Goal: Task Accomplishment & Management: Manage account settings

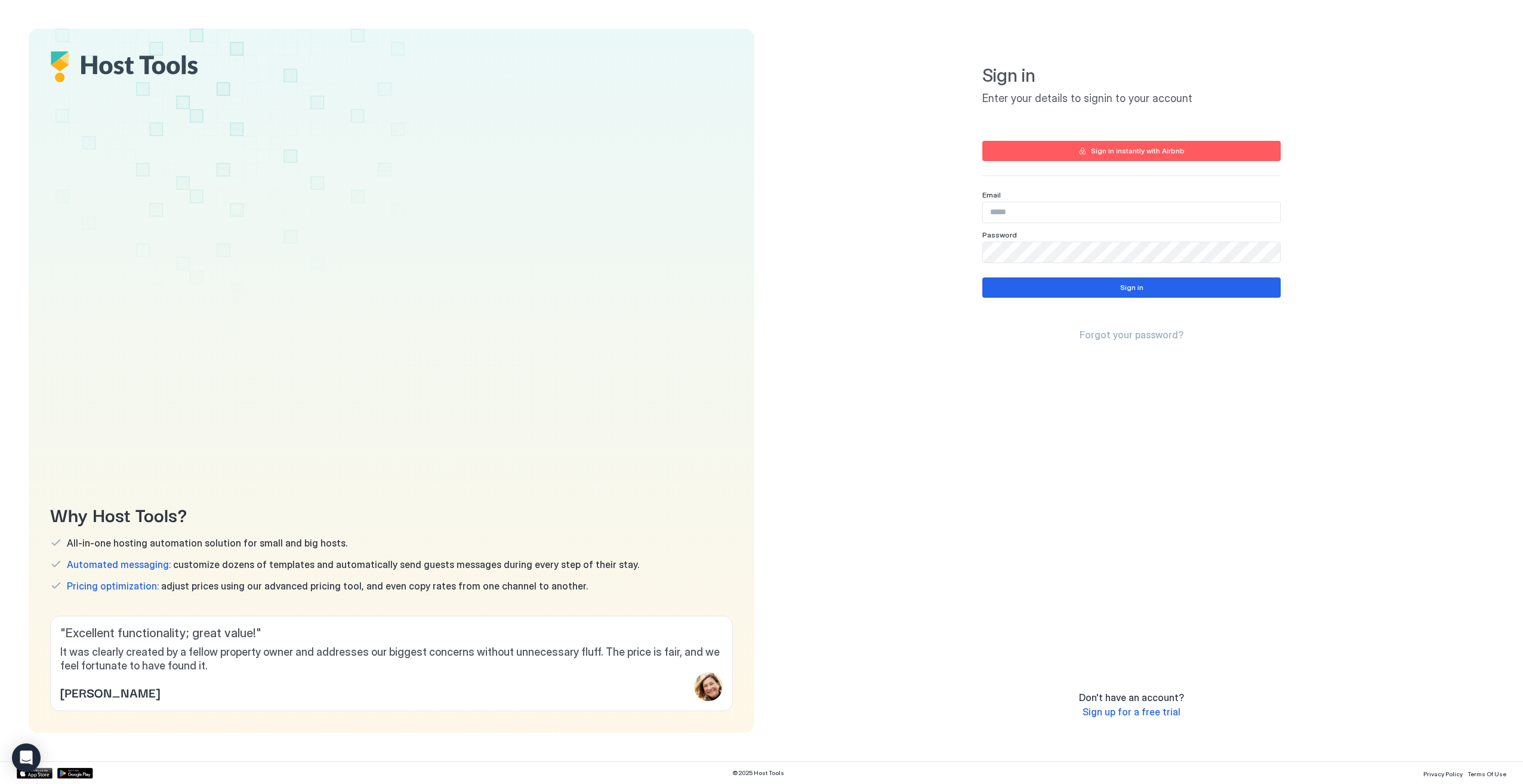
click at [1041, 213] on input "Input Field" at bounding box center [1132, 212] width 297 height 20
click at [0, 783] on com-1password-button at bounding box center [0, 784] width 0 height 0
type input "**********"
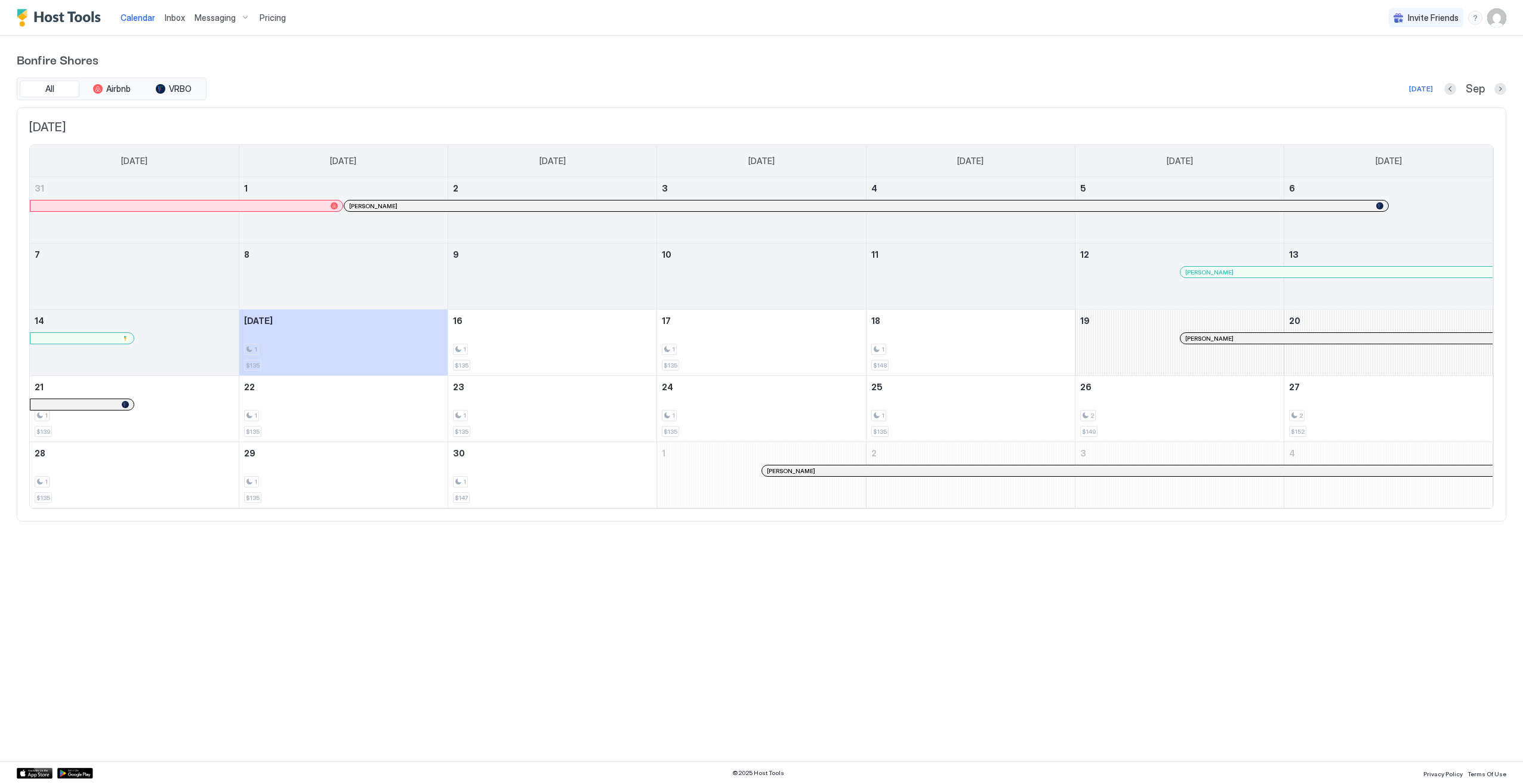
click at [206, 21] on span "Messaging" at bounding box center [215, 18] width 41 height 11
click at [87, 84] on span "All listings" at bounding box center [78, 87] width 39 height 11
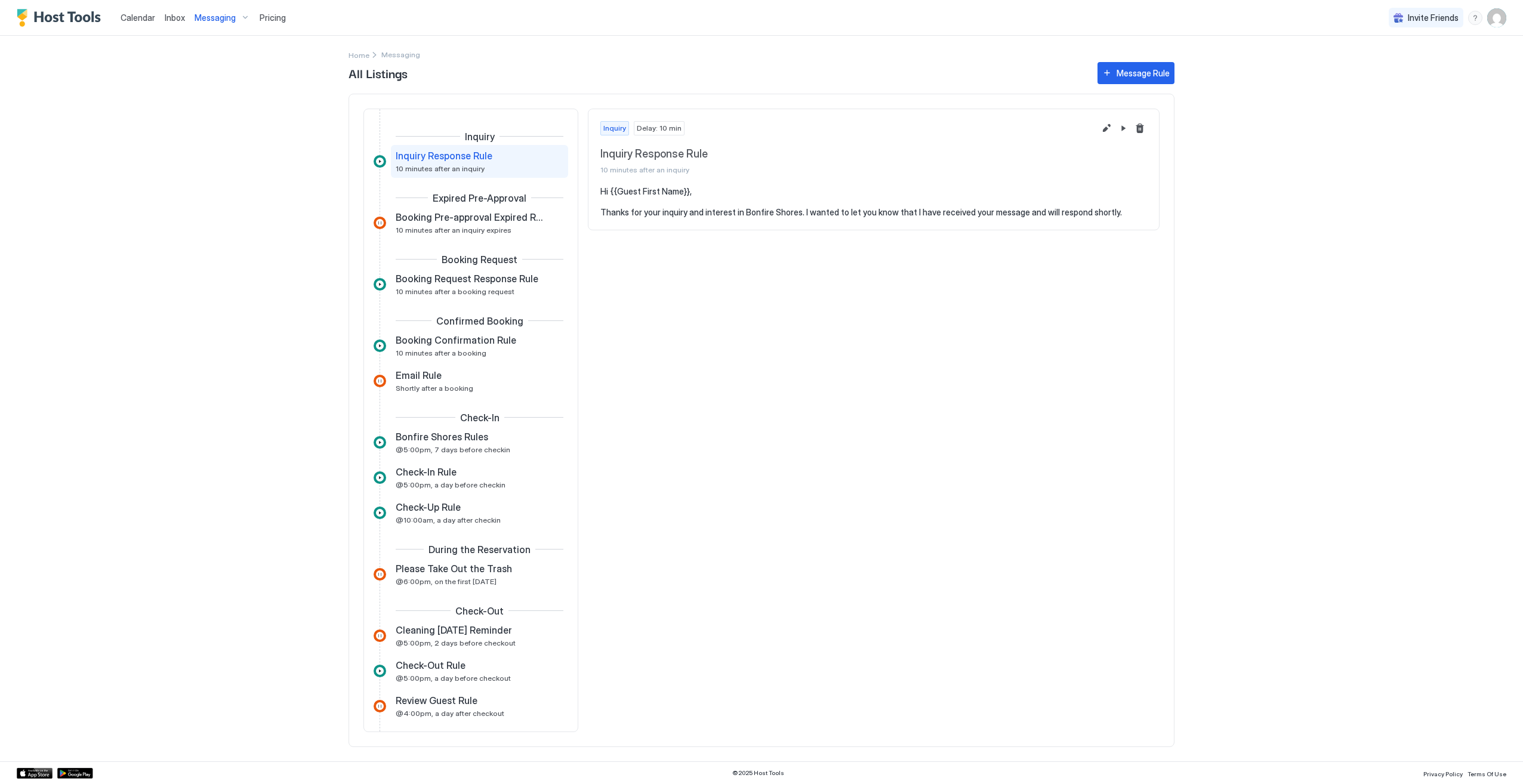
click at [243, 19] on div "Messaging" at bounding box center [222, 17] width 65 height 20
click at [245, 228] on div at bounding box center [762, 392] width 1523 height 784
click at [509, 478] on div "Check-In Rule @5:00pm, a day before checkin" at bounding box center [471, 478] width 151 height 24
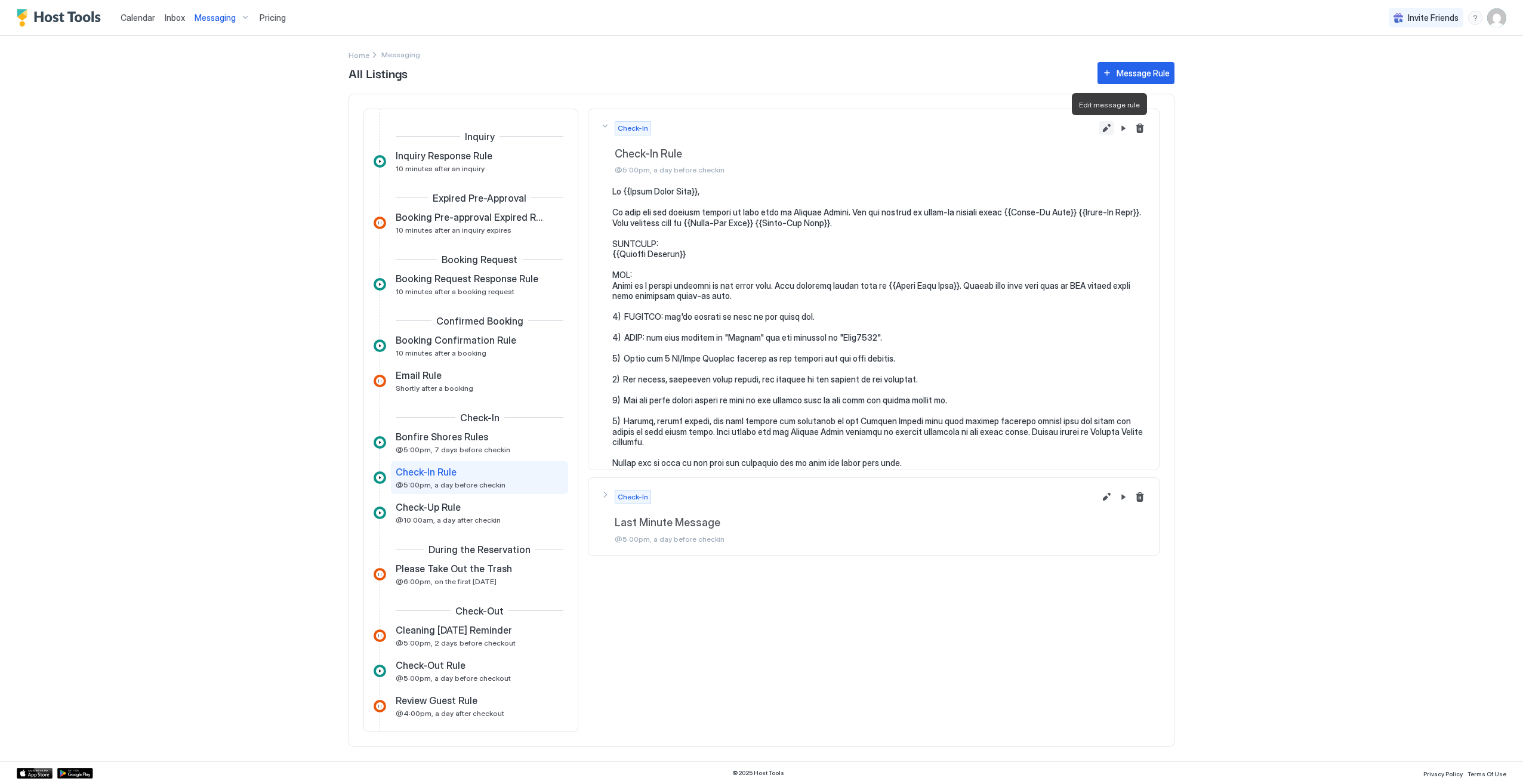
click at [1109, 131] on button "Edit message rule" at bounding box center [1106, 128] width 15 height 15
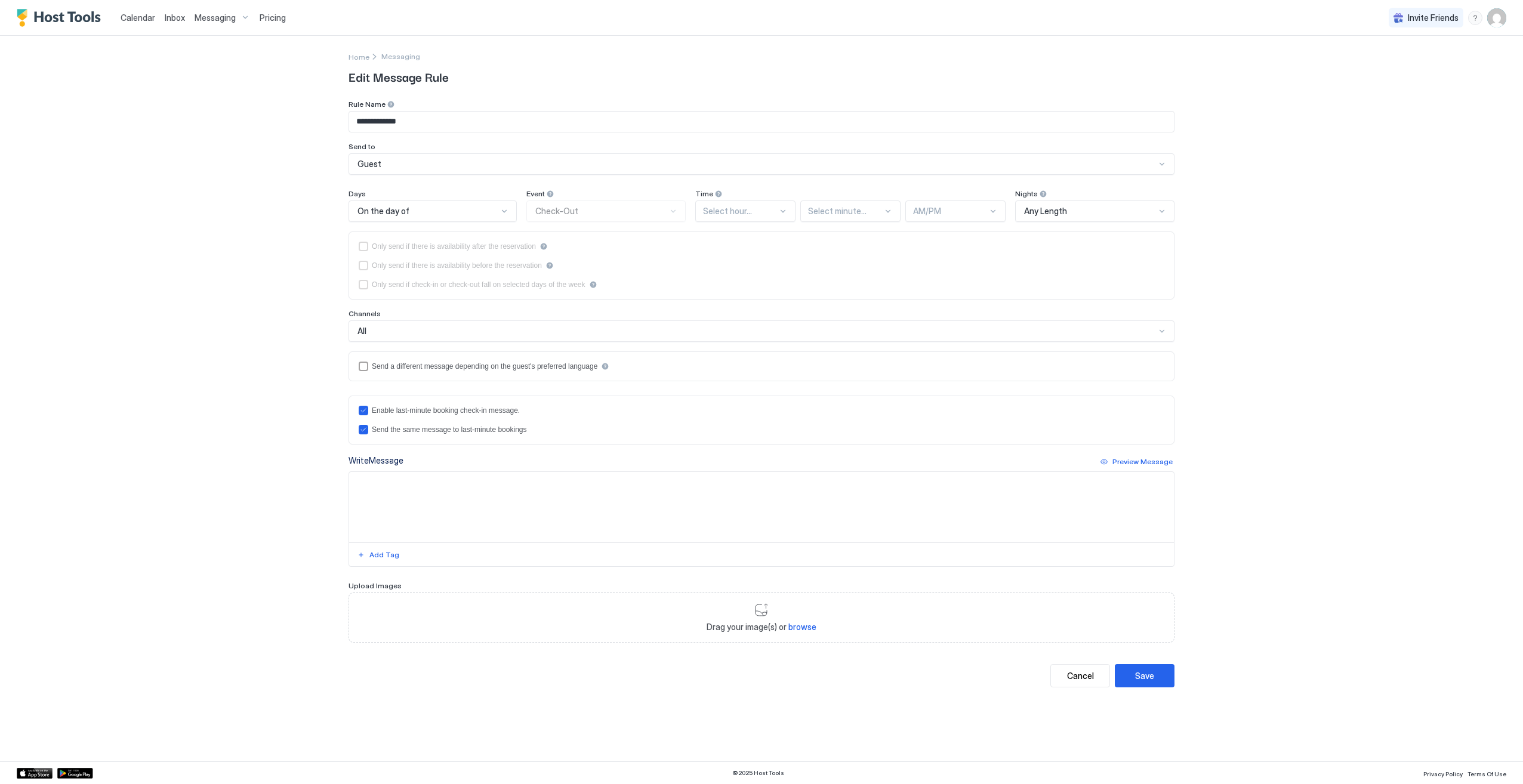
type textarea "**********"
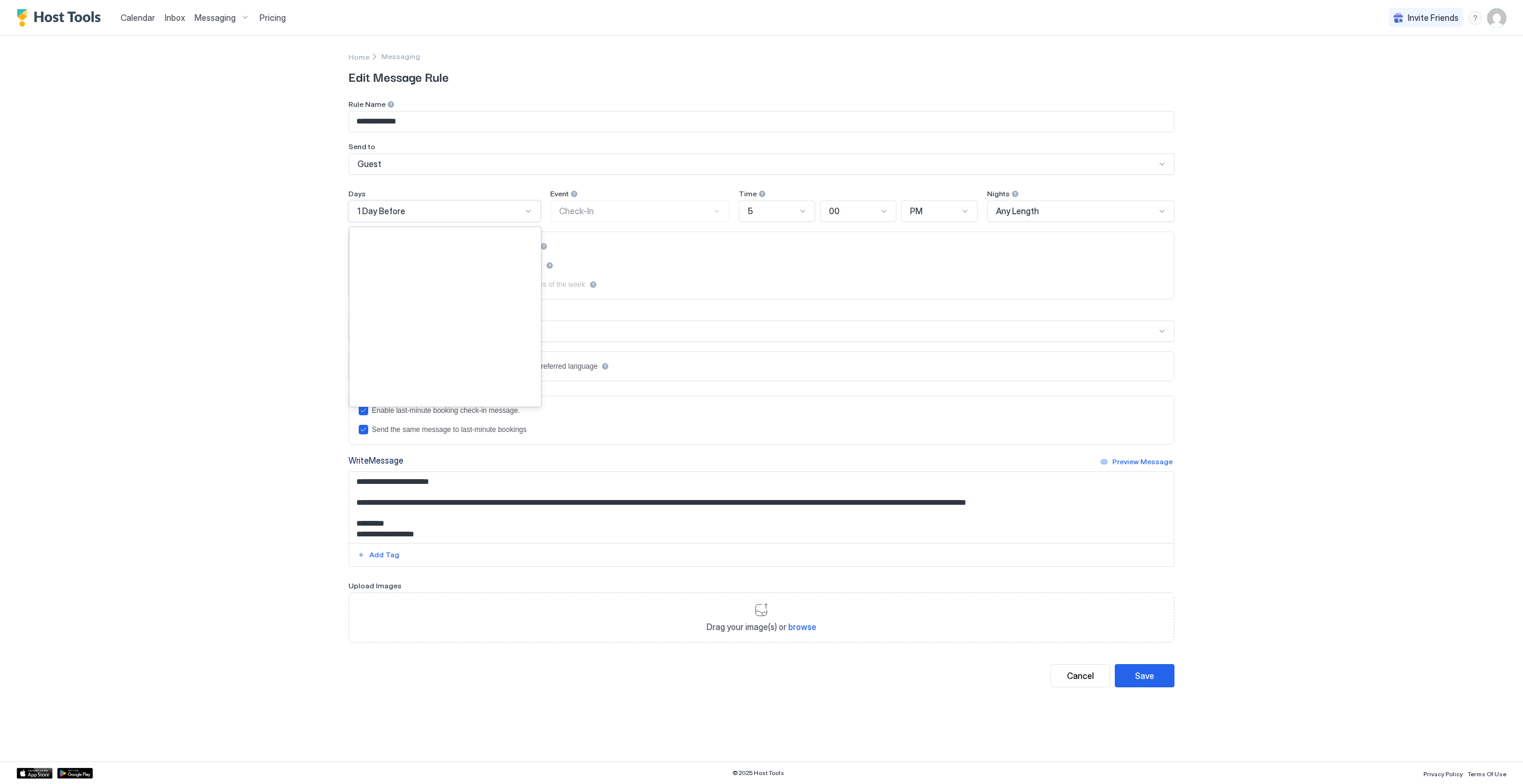
click at [531, 213] on div at bounding box center [528, 211] width 10 height 10
click at [468, 377] on div "3 Days Before" at bounding box center [445, 380] width 177 height 9
click at [1159, 673] on button "Save" at bounding box center [1145, 676] width 60 height 24
